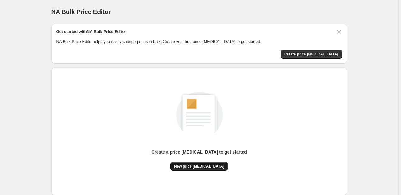
click at [192, 162] on button "New price change job" at bounding box center [199, 166] width 58 height 9
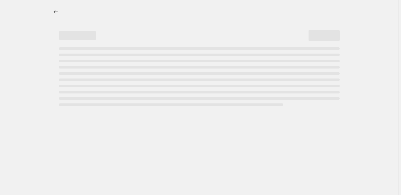
select select "percentage"
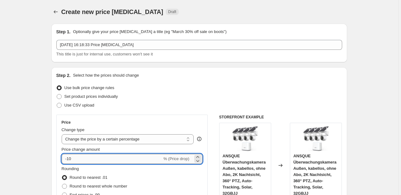
drag, startPoint x: 96, startPoint y: 160, endPoint x: 93, endPoint y: 159, distance: 3.5
click at [96, 160] on input "-10" at bounding box center [112, 159] width 100 height 10
click at [93, 159] on input "-10" at bounding box center [112, 159] width 100 height 10
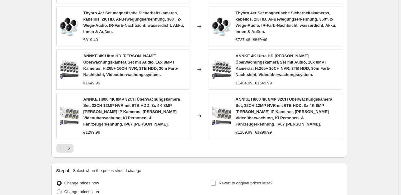
scroll to position [492, 0]
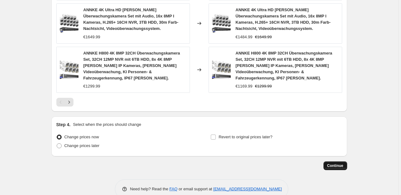
type input "-25"
click at [329, 161] on button "Continue" at bounding box center [335, 165] width 24 height 9
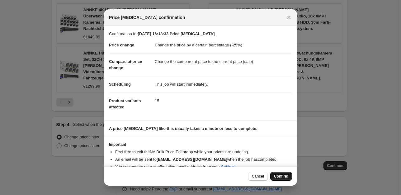
click at [284, 179] on button "Confirm" at bounding box center [281, 176] width 22 height 9
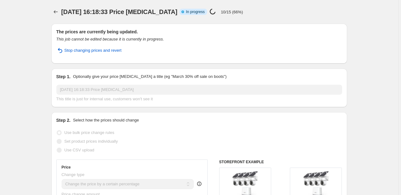
select select "percentage"
